Goal: Transaction & Acquisition: Purchase product/service

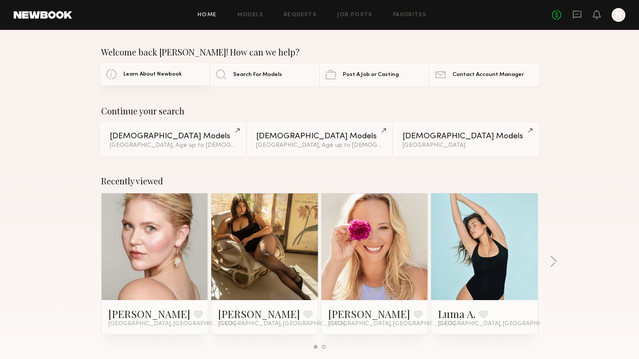
click at [178, 69] on link "Learn About Newbook" at bounding box center [155, 74] width 108 height 21
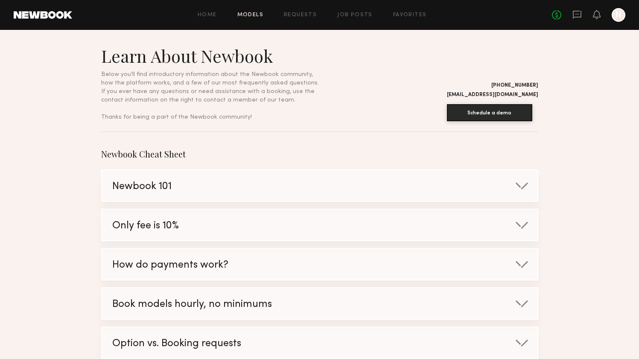
click at [247, 15] on link "Models" at bounding box center [250, 15] width 26 height 6
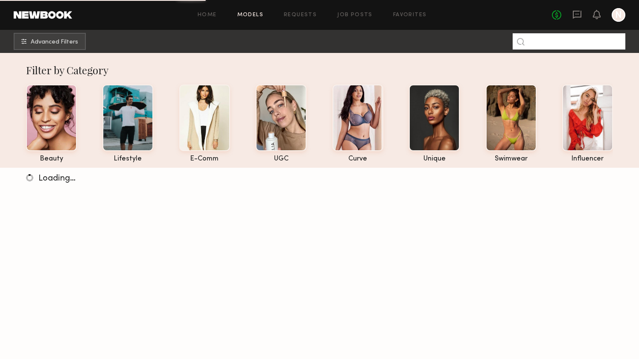
click at [563, 49] on input at bounding box center [568, 41] width 113 height 16
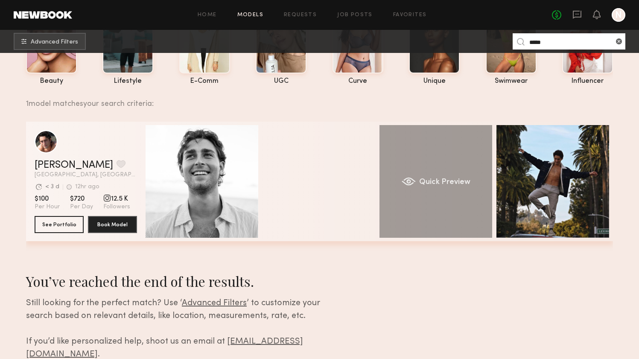
scroll to position [86, 0]
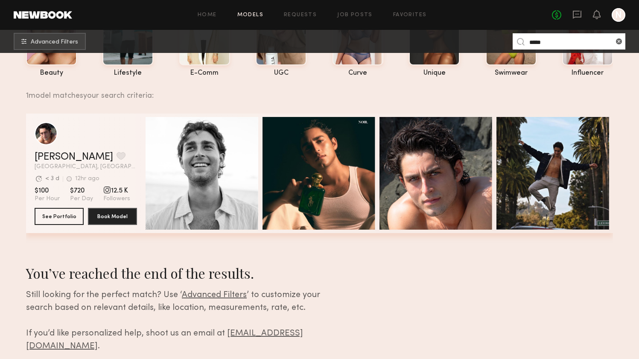
click at [110, 190] on span "12.5 K" at bounding box center [116, 190] width 27 height 9
click at [106, 190] on div "grid" at bounding box center [107, 190] width 8 height 8
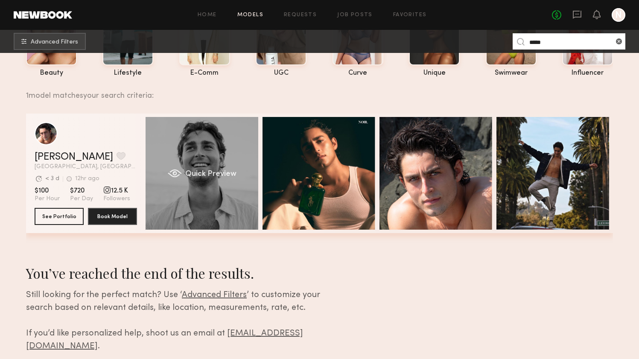
click at [190, 183] on div "Quick Preview" at bounding box center [201, 173] width 113 height 113
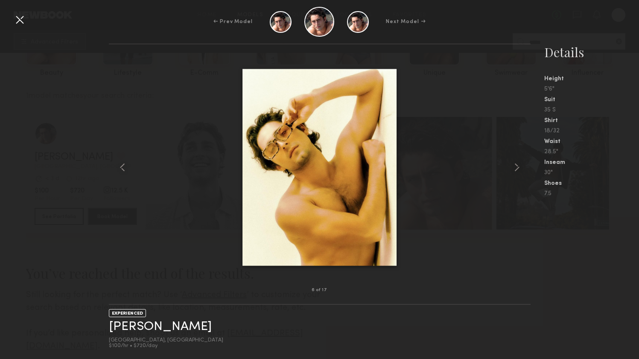
click at [78, 89] on div "6 of 17 EXPERIENCED Pablo V. Los Angeles, CA $100/hr • $720/day Details Height …" at bounding box center [319, 201] width 639 height 315
click at [20, 26] on div at bounding box center [20, 20] width 14 height 14
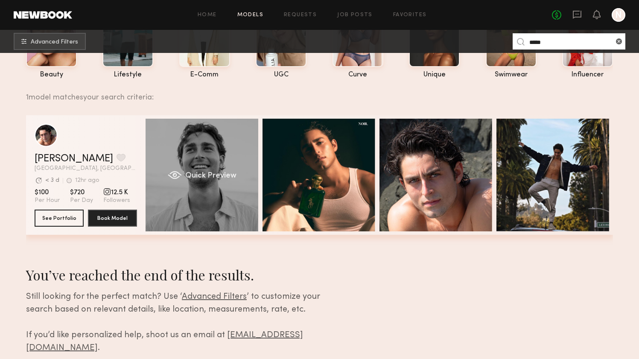
scroll to position [127, 0]
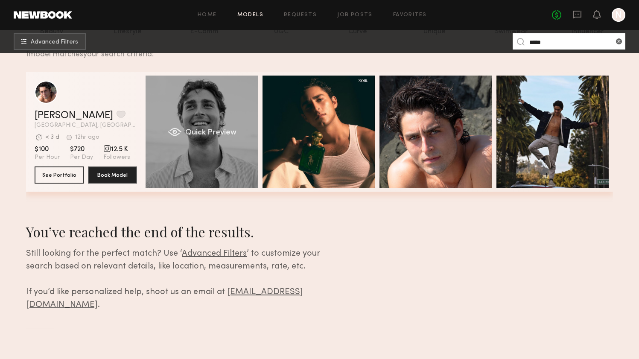
click at [160, 168] on div "Quick Preview" at bounding box center [201, 132] width 113 height 113
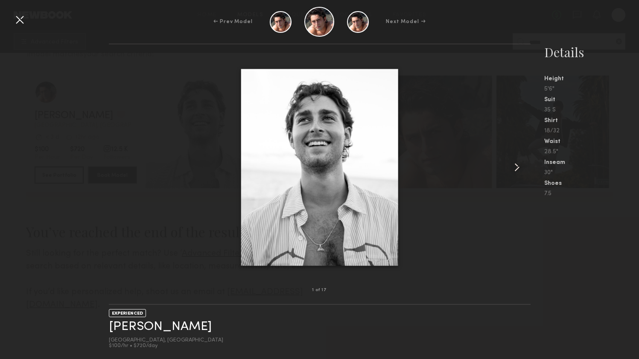
click at [515, 163] on common-icon at bounding box center [517, 167] width 14 height 14
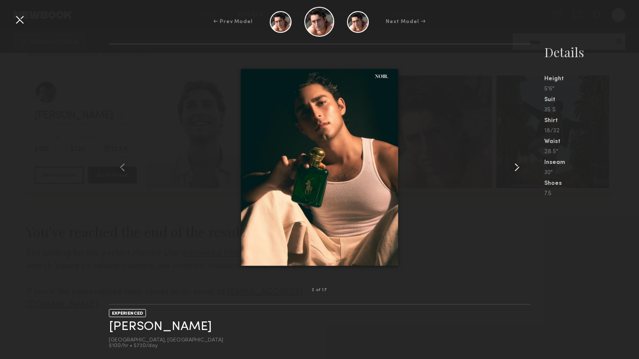
click at [515, 163] on common-icon at bounding box center [517, 167] width 14 height 14
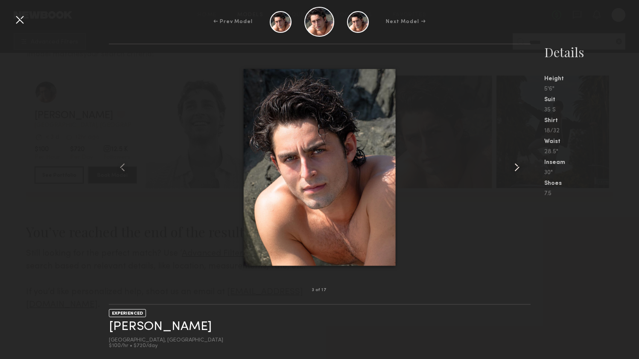
click at [515, 163] on common-icon at bounding box center [517, 167] width 14 height 14
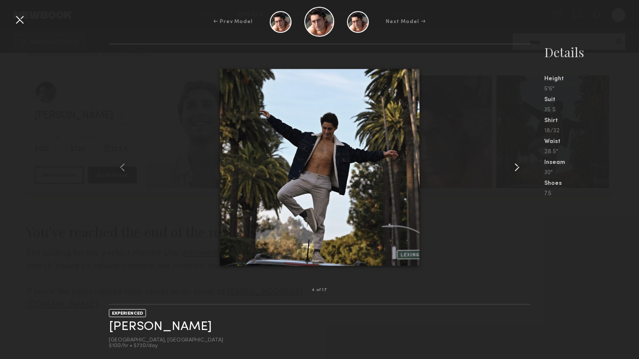
click at [515, 163] on common-icon at bounding box center [517, 167] width 14 height 14
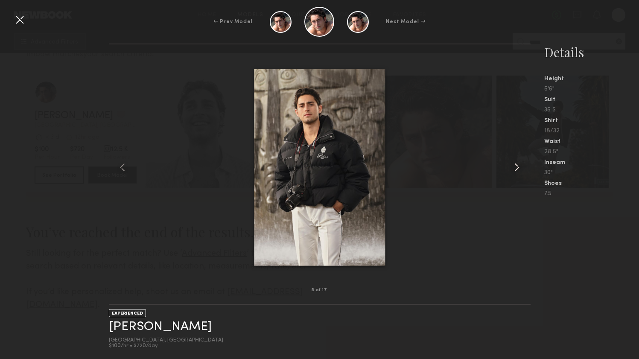
click at [515, 163] on common-icon at bounding box center [517, 167] width 14 height 14
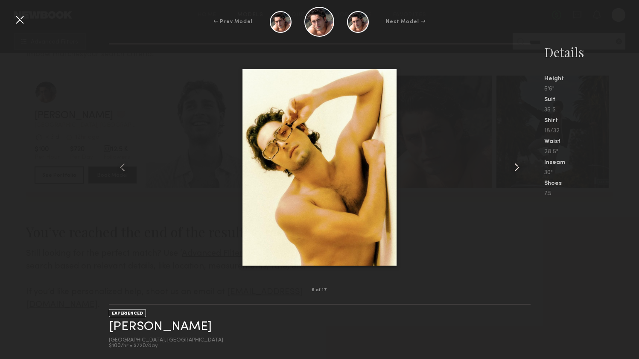
click at [515, 163] on common-icon at bounding box center [517, 167] width 14 height 14
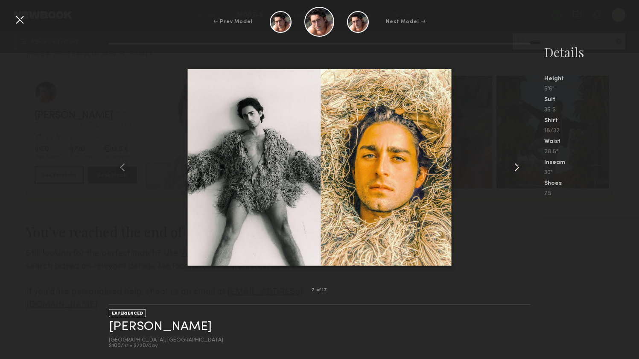
click at [515, 163] on common-icon at bounding box center [517, 167] width 14 height 14
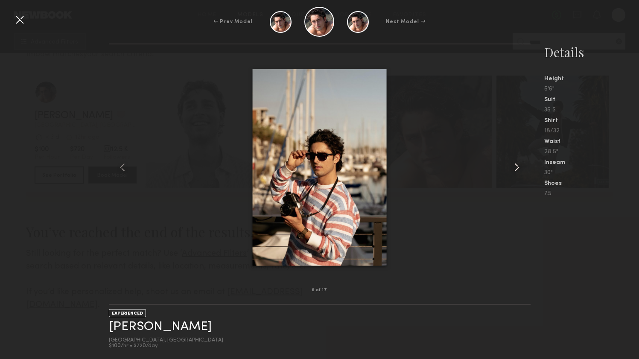
click at [515, 163] on common-icon at bounding box center [517, 167] width 14 height 14
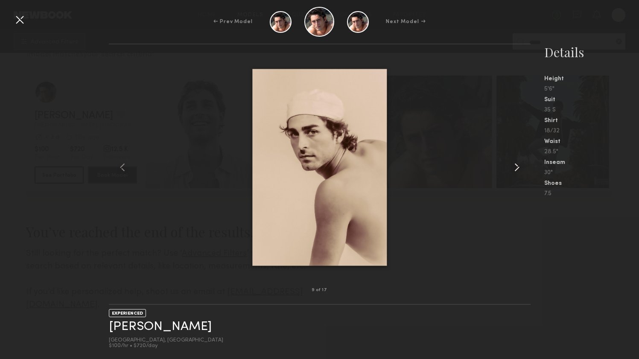
click at [515, 163] on common-icon at bounding box center [517, 167] width 14 height 14
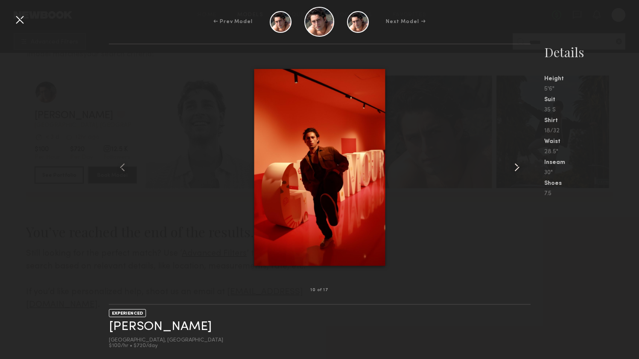
click at [515, 163] on common-icon at bounding box center [517, 167] width 14 height 14
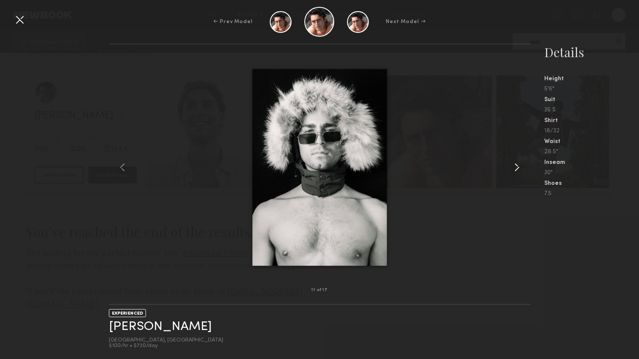
click at [515, 163] on common-icon at bounding box center [517, 167] width 14 height 14
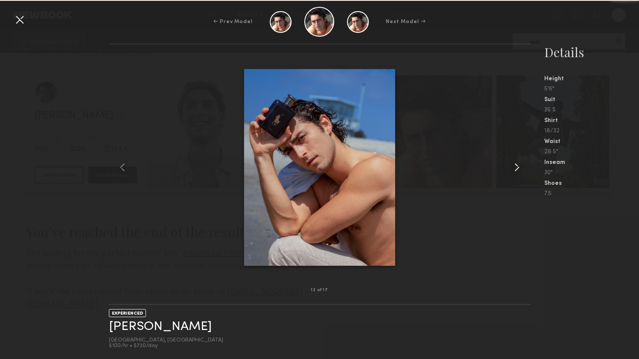
click at [515, 163] on common-icon at bounding box center [517, 167] width 14 height 14
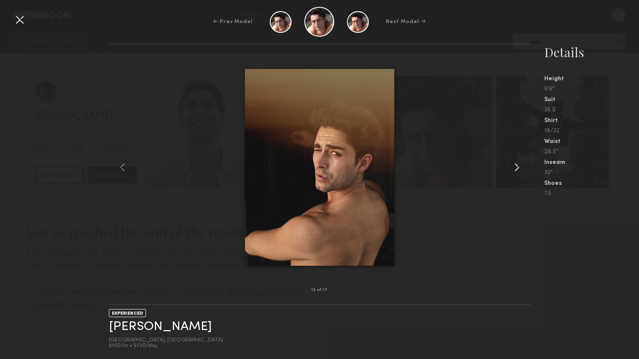
click at [515, 163] on common-icon at bounding box center [517, 167] width 14 height 14
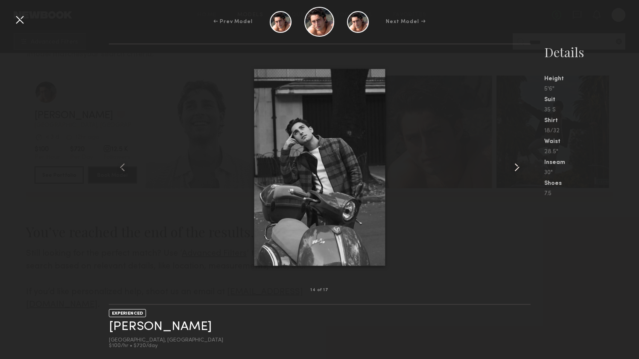
click at [515, 163] on common-icon at bounding box center [517, 167] width 14 height 14
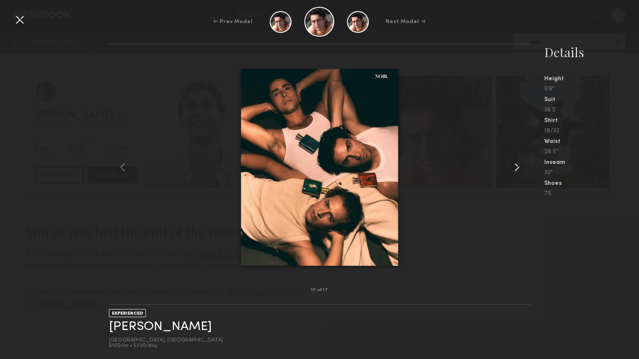
click at [515, 163] on common-icon at bounding box center [517, 167] width 14 height 14
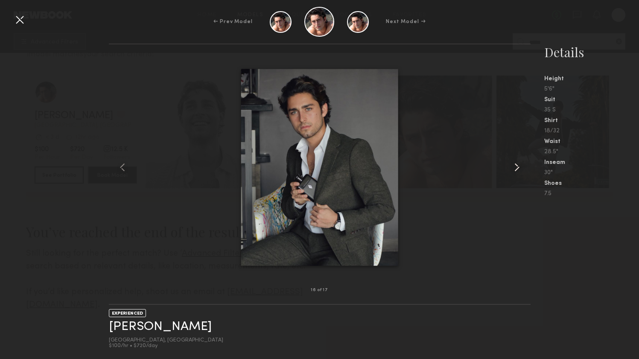
click at [515, 163] on common-icon at bounding box center [517, 167] width 14 height 14
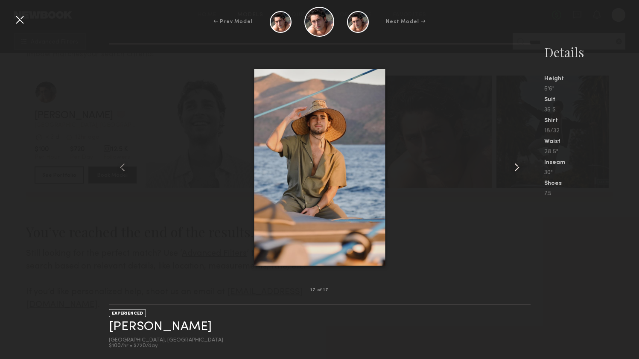
click at [515, 163] on common-icon at bounding box center [517, 167] width 14 height 14
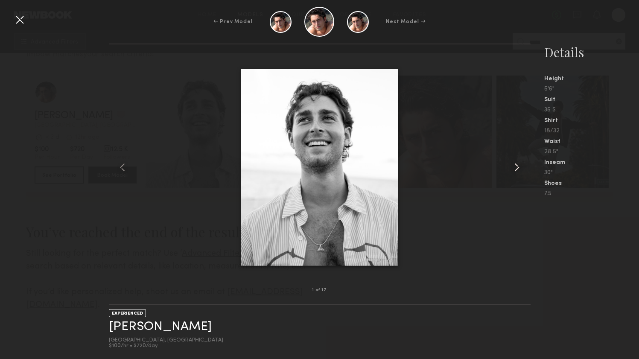
click at [515, 163] on common-icon at bounding box center [517, 167] width 14 height 14
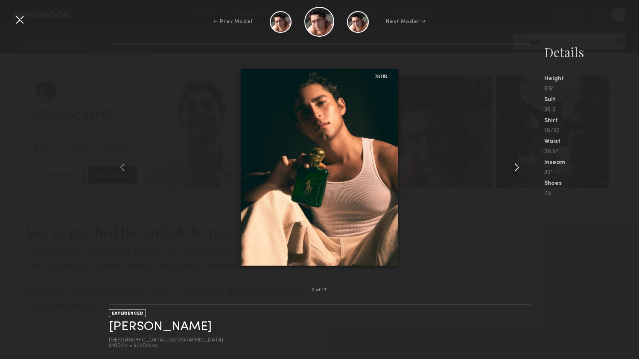
click at [515, 163] on common-icon at bounding box center [517, 167] width 14 height 14
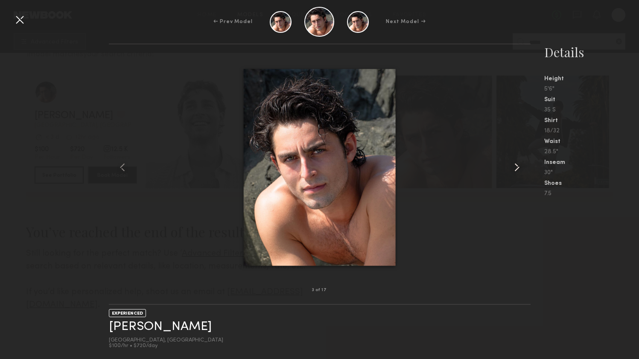
click at [515, 163] on common-icon at bounding box center [517, 167] width 14 height 14
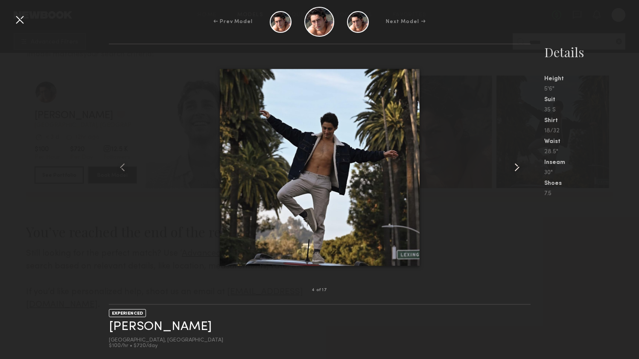
click at [515, 163] on common-icon at bounding box center [517, 167] width 14 height 14
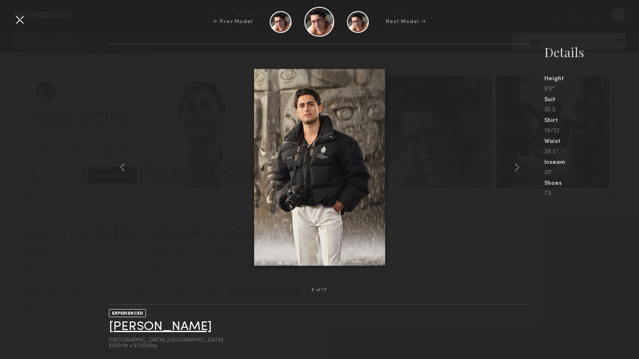
click at [131, 327] on link "[PERSON_NAME]" at bounding box center [160, 326] width 103 height 13
click at [162, 111] on div at bounding box center [320, 167] width 422 height 218
click at [20, 15] on div at bounding box center [20, 20] width 14 height 14
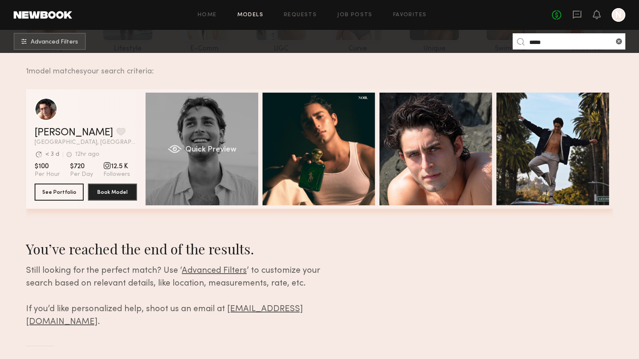
scroll to position [96, 0]
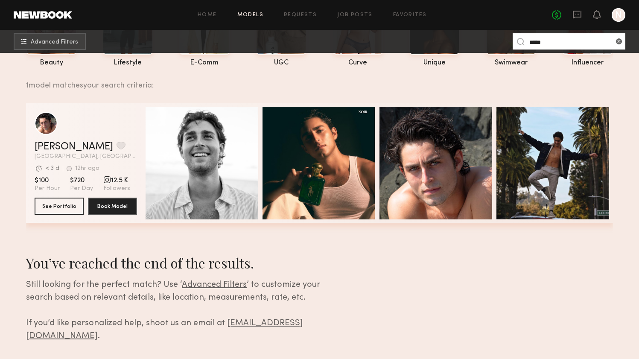
click at [552, 35] on input "*****" at bounding box center [568, 41] width 113 height 16
type input "*****"
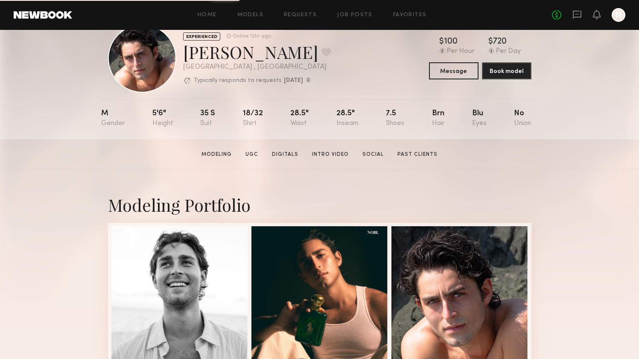
scroll to position [27, 0]
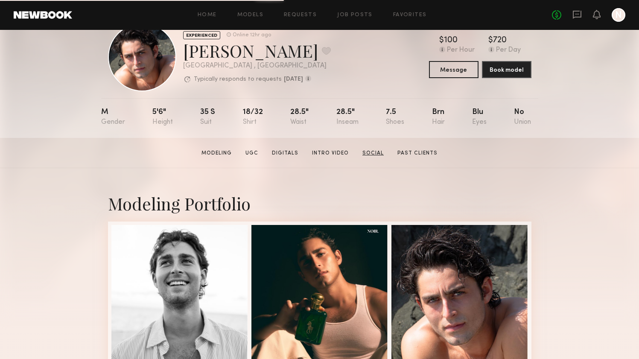
click at [378, 152] on link "Social" at bounding box center [373, 153] width 28 height 8
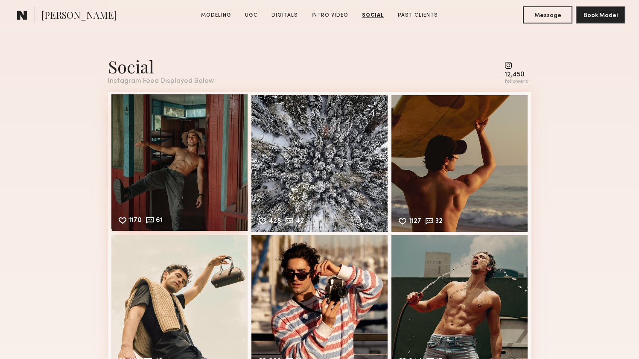
scroll to position [2023, 0]
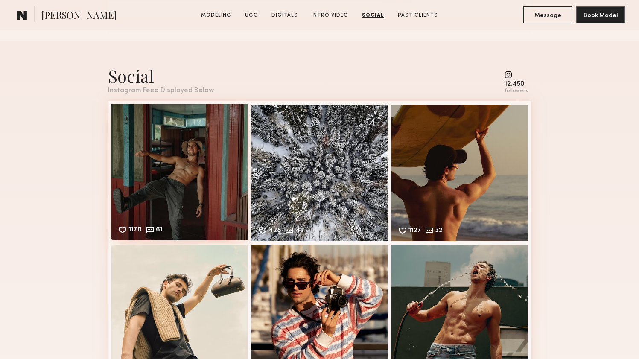
click at [193, 183] on div "1170 61 Likes & comments displayed to show model’s engagement" at bounding box center [179, 172] width 137 height 137
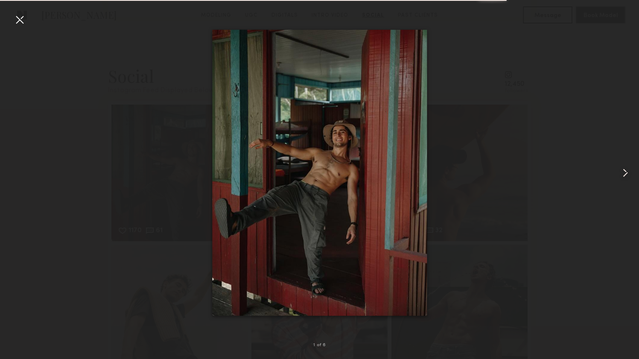
click at [625, 172] on common-icon at bounding box center [625, 173] width 14 height 14
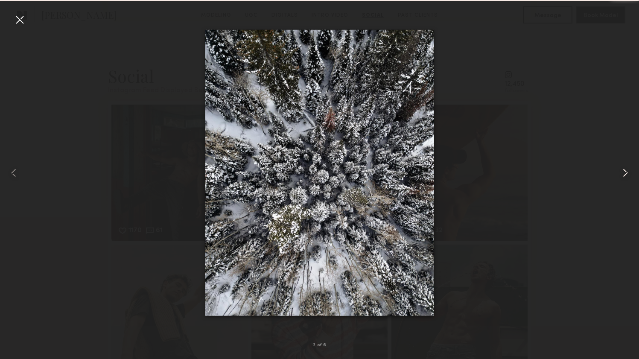
click at [625, 172] on common-icon at bounding box center [625, 173] width 14 height 14
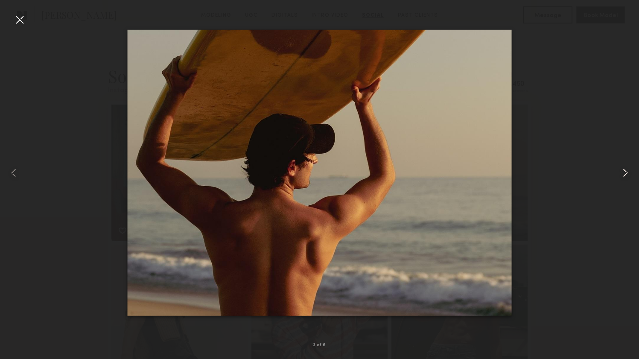
click at [625, 172] on common-icon at bounding box center [625, 173] width 14 height 14
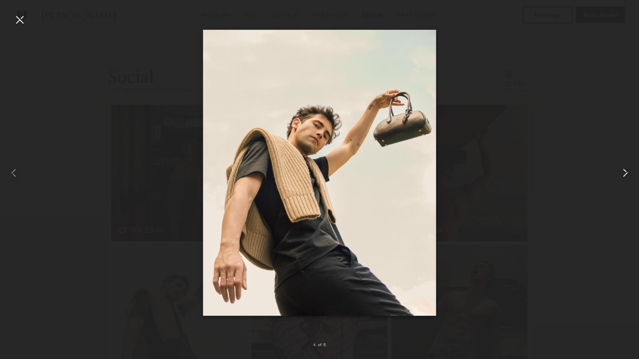
click at [625, 172] on common-icon at bounding box center [625, 173] width 14 height 14
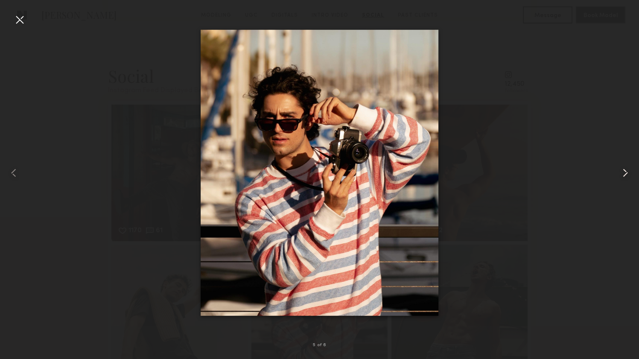
click at [625, 172] on common-icon at bounding box center [625, 173] width 14 height 14
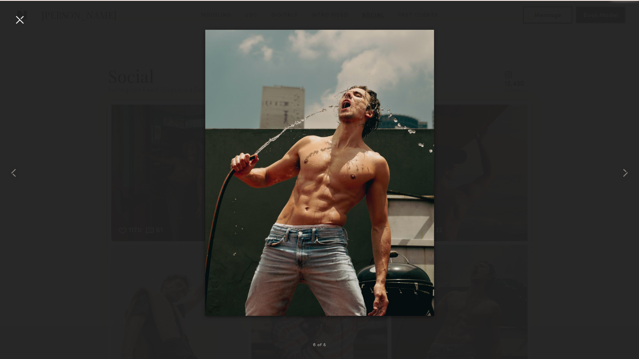
click at [612, 76] on div at bounding box center [319, 173] width 639 height 318
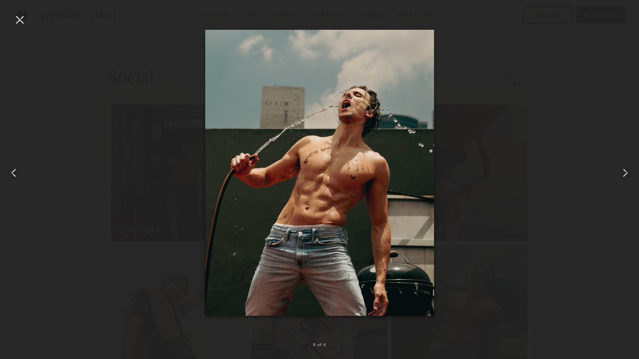
click at [19, 21] on div at bounding box center [20, 20] width 14 height 14
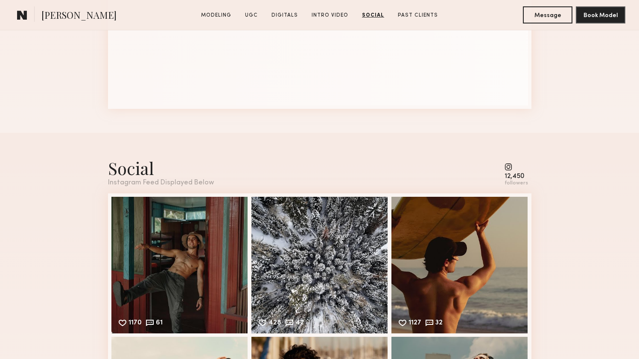
scroll to position [1931, 0]
click at [509, 169] on common-icon at bounding box center [515, 167] width 23 height 8
click at [514, 180] on div "12,450" at bounding box center [515, 177] width 23 height 6
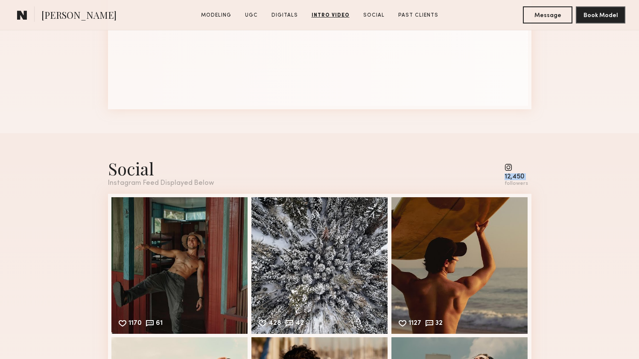
drag, startPoint x: 503, startPoint y: 177, endPoint x: 537, endPoint y: 179, distance: 34.2
copy div "12,450"
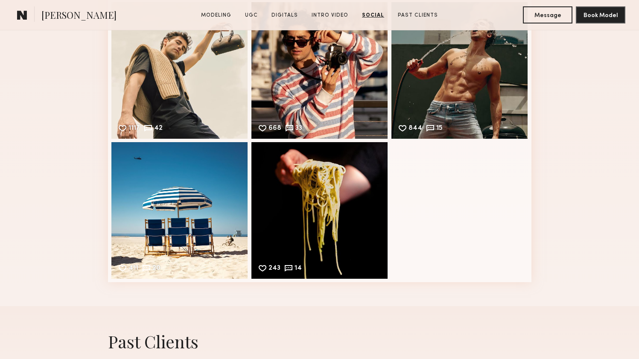
scroll to position [2269, 0]
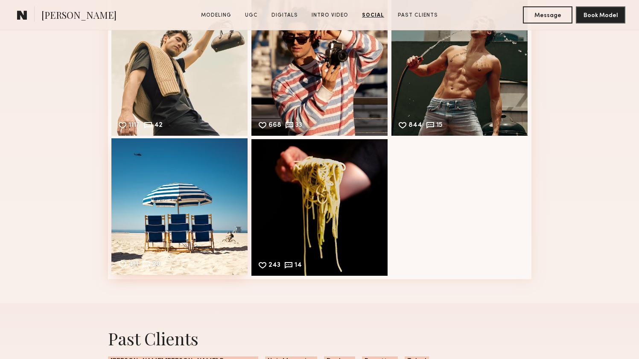
click at [179, 214] on div "411 20 Likes & comments displayed to show model’s engagement" at bounding box center [179, 206] width 137 height 137
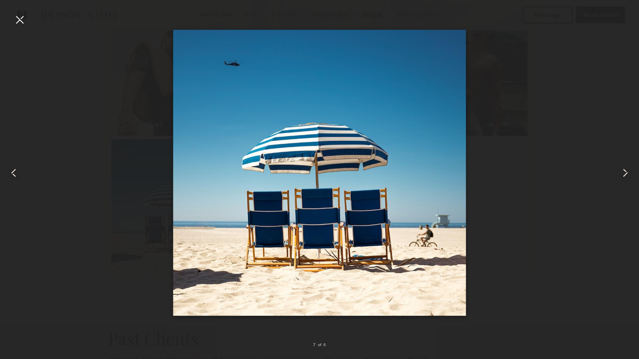
click at [15, 15] on div at bounding box center [20, 20] width 14 height 14
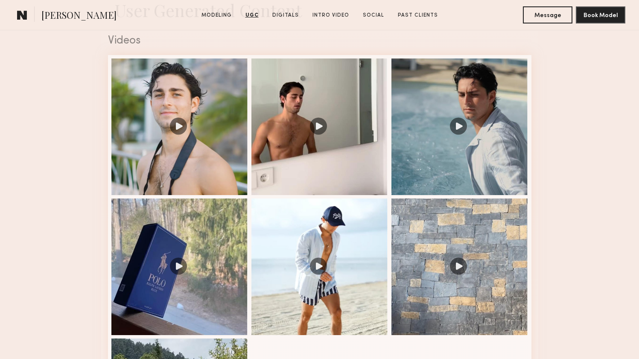
scroll to position [787, 0]
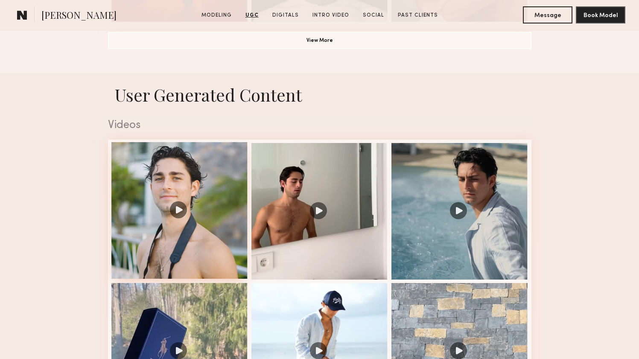
click at [149, 241] on div at bounding box center [179, 210] width 137 height 137
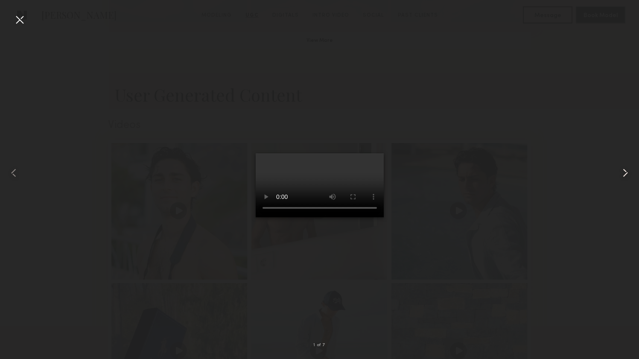
click at [625, 172] on common-icon at bounding box center [625, 173] width 14 height 14
click at [628, 175] on common-icon at bounding box center [625, 173] width 14 height 14
click at [20, 21] on div at bounding box center [20, 20] width 14 height 14
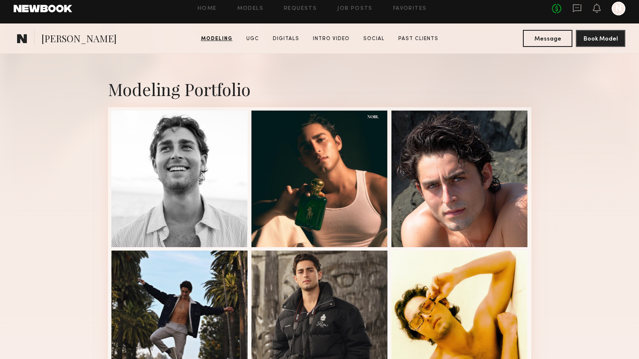
scroll to position [62, 0]
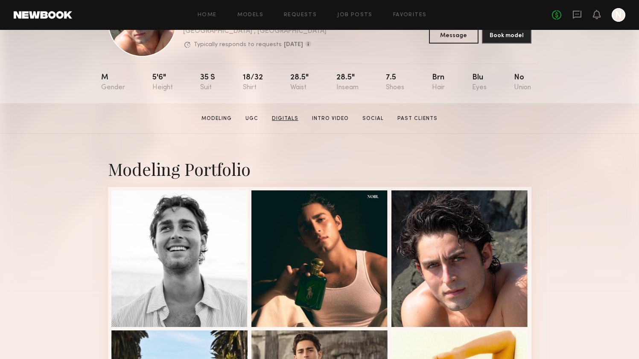
click at [295, 116] on link "Digitals" at bounding box center [284, 119] width 33 height 8
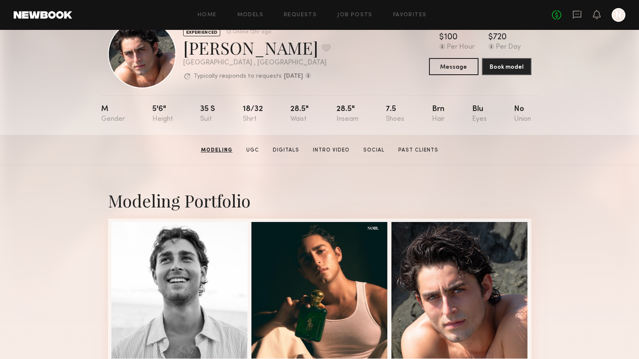
scroll to position [0, 0]
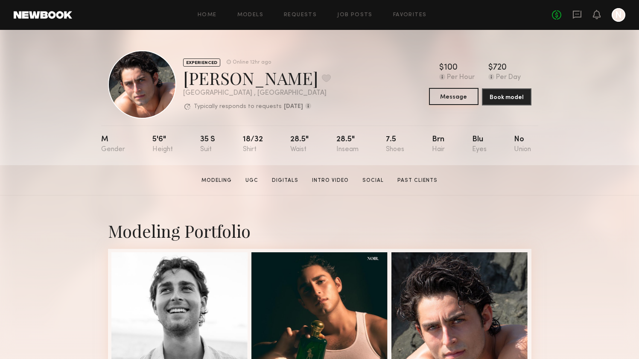
click at [445, 95] on button "Message" at bounding box center [453, 96] width 49 height 17
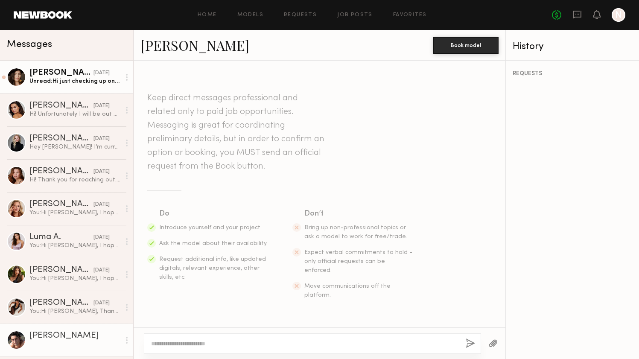
click at [69, 80] on div "Unread: Hi just checking up on this job. Let me know if they still would like t…" at bounding box center [74, 81] width 91 height 8
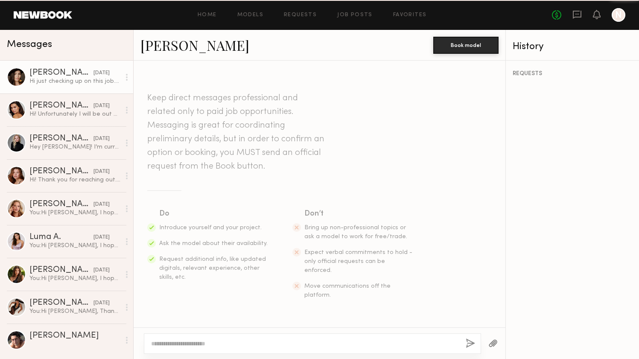
scroll to position [588, 0]
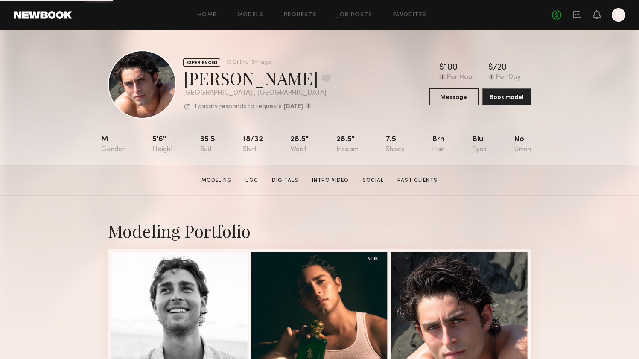
scroll to position [7, 0]
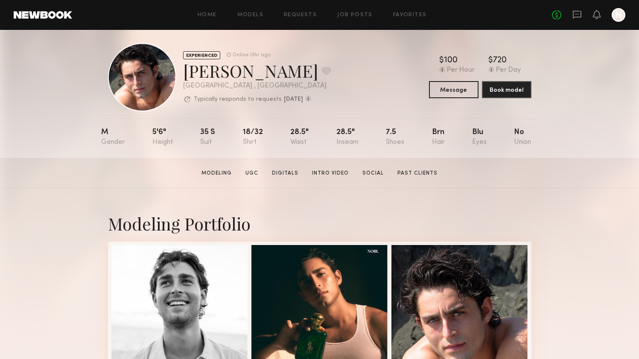
click at [153, 57] on div at bounding box center [142, 77] width 68 height 68
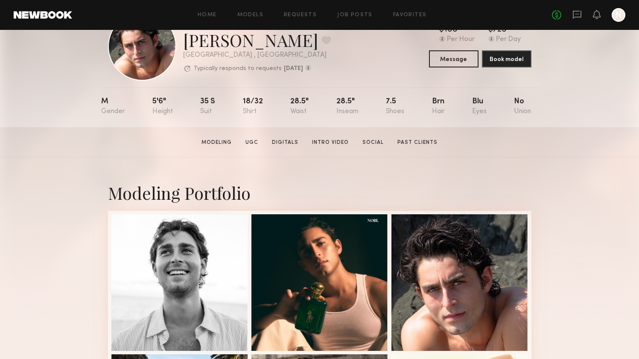
scroll to position [39, 0]
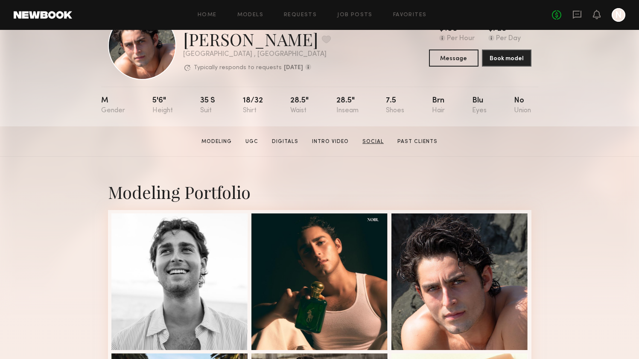
click at [370, 140] on link "Social" at bounding box center [373, 142] width 28 height 8
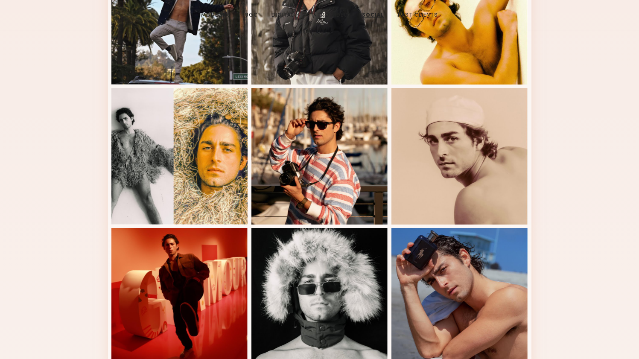
scroll to position [0, 0]
